Goal: Task Accomplishment & Management: Manage account settings

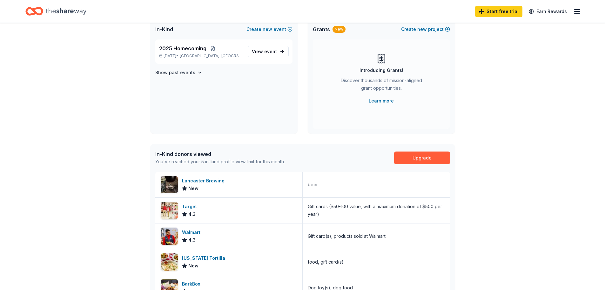
scroll to position [32, 0]
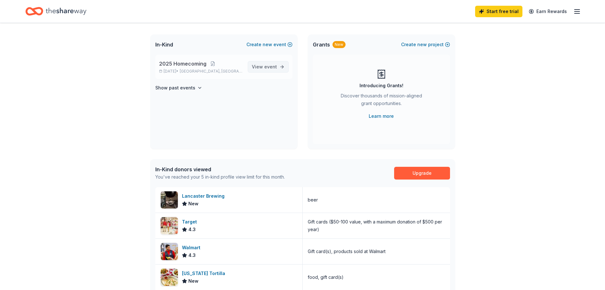
click at [263, 68] on span "View event" at bounding box center [264, 67] width 25 height 8
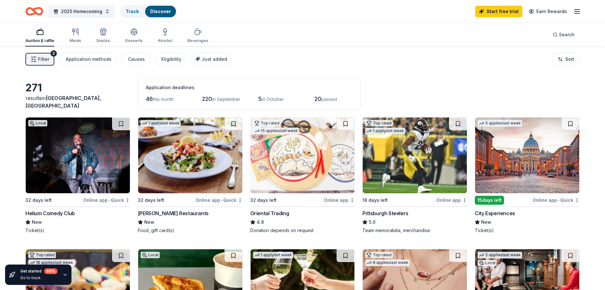
scroll to position [95, 0]
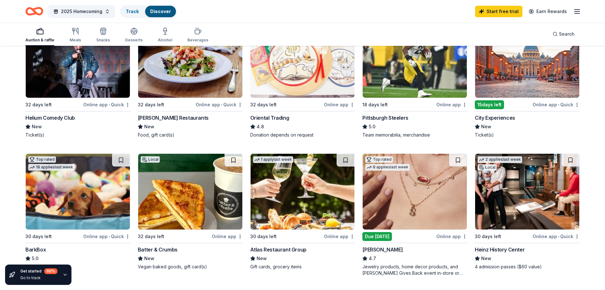
click at [576, 15] on icon "button" at bounding box center [578, 12] width 8 height 8
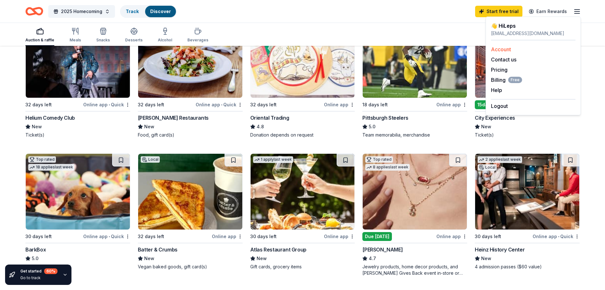
click at [497, 49] on link "Account" at bounding box center [501, 49] width 20 height 6
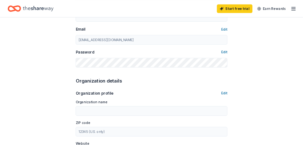
scroll to position [127, 0]
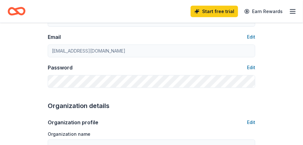
drag, startPoint x: 405, startPoint y: 0, endPoint x: 197, endPoint y: 116, distance: 237.7
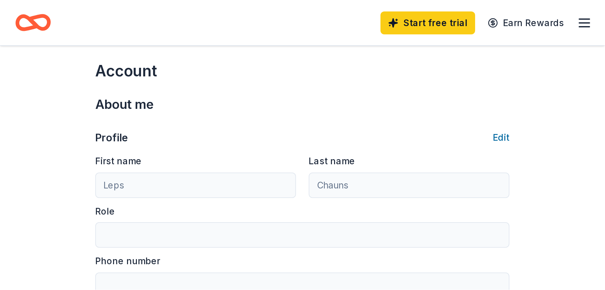
scroll to position [0, 0]
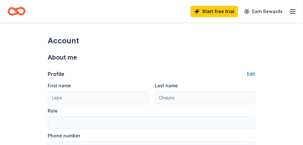
click at [291, 13] on line "button" at bounding box center [292, 13] width 5 height 0
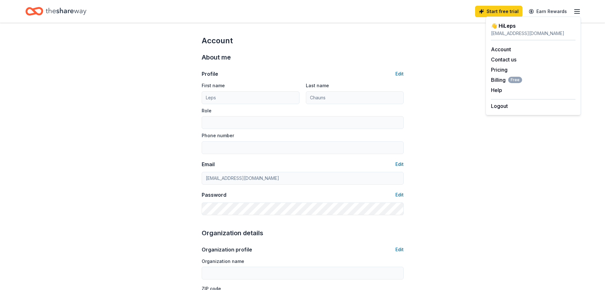
drag, startPoint x: 294, startPoint y: 0, endPoint x: 583, endPoint y: 247, distance: 379.8
